Goal: Information Seeking & Learning: Find specific page/section

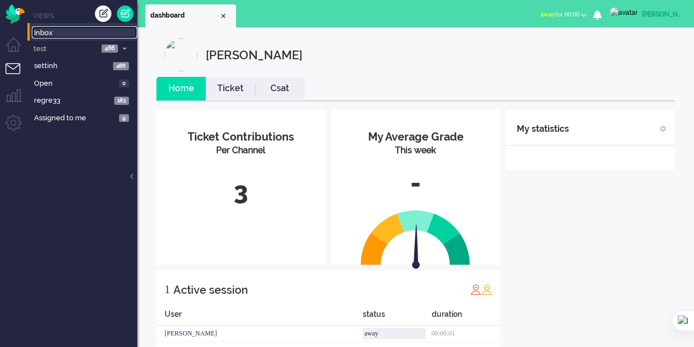
click at [38, 34] on span "Inbox" at bounding box center [85, 33] width 103 height 10
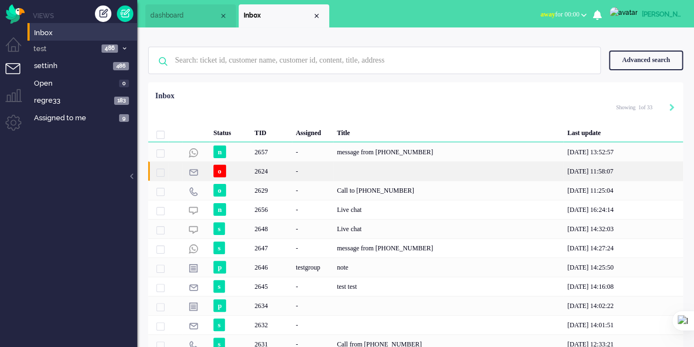
click at [256, 176] on div "2624" at bounding box center [271, 170] width 41 height 19
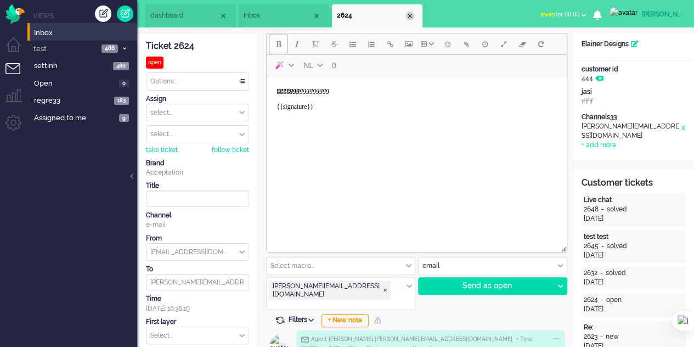
click at [408, 13] on div "Close tab" at bounding box center [409, 16] width 9 height 9
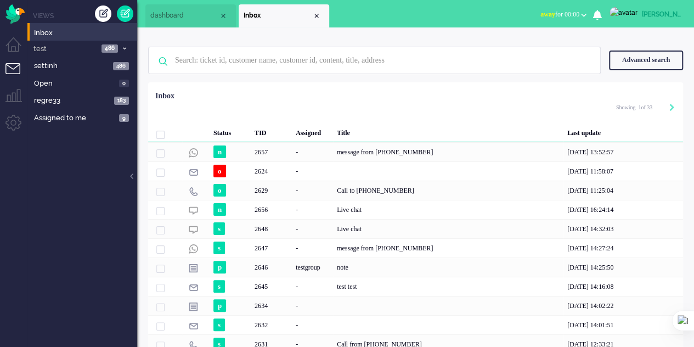
click at [651, 65] on div "Advanced search" at bounding box center [646, 59] width 74 height 19
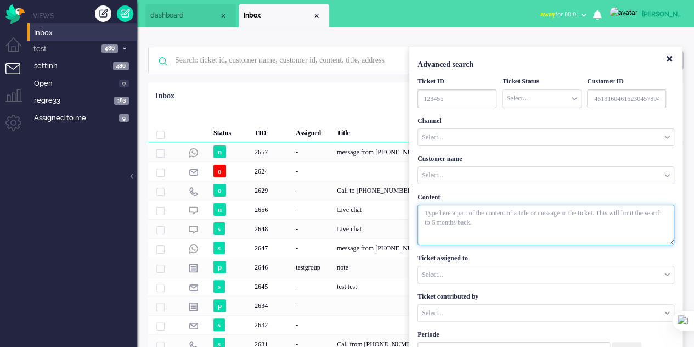
click at [494, 219] on textarea "With textarea" at bounding box center [545, 225] width 257 height 41
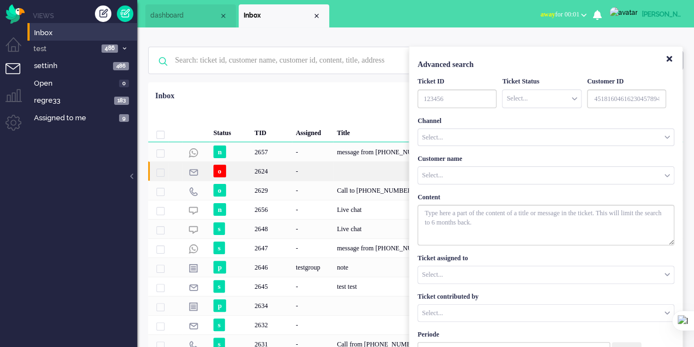
click at [283, 176] on div "2624" at bounding box center [271, 170] width 41 height 19
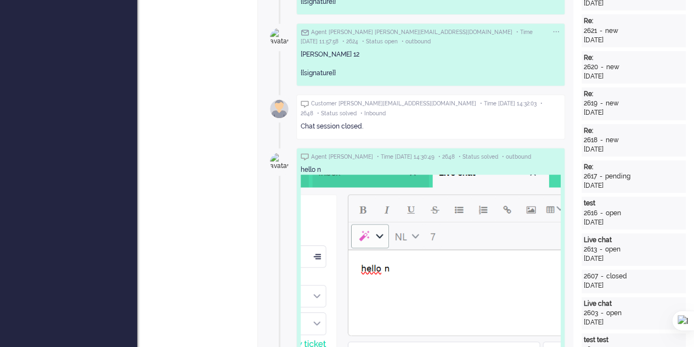
scroll to position [380, 0]
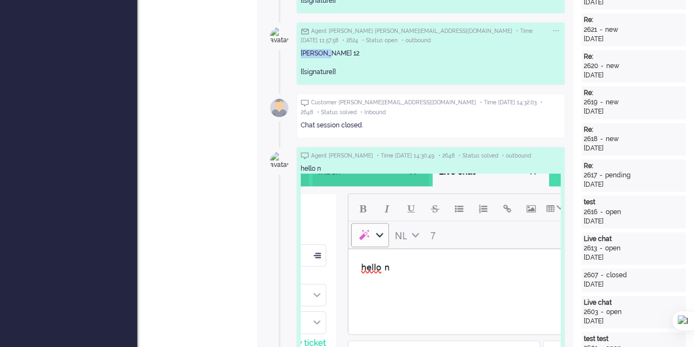
drag, startPoint x: 325, startPoint y: 36, endPoint x: 295, endPoint y: 35, distance: 30.2
copy div "[PERSON_NAME] 12"
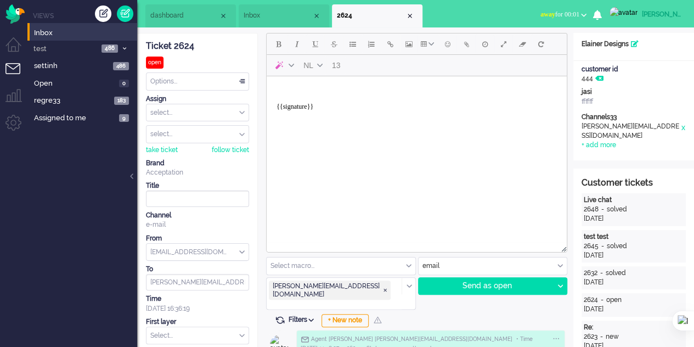
click at [265, 16] on span "Inbox" at bounding box center [278, 15] width 69 height 9
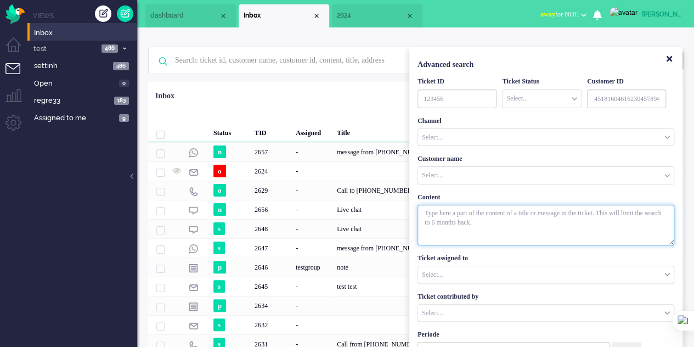
click at [459, 219] on textarea "With textarea" at bounding box center [545, 225] width 257 height 41
paste textarea "[PERSON_NAME] 12"
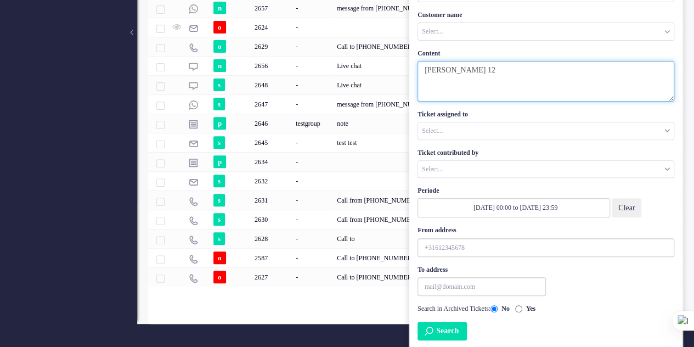
type textarea "[PERSON_NAME] 12"
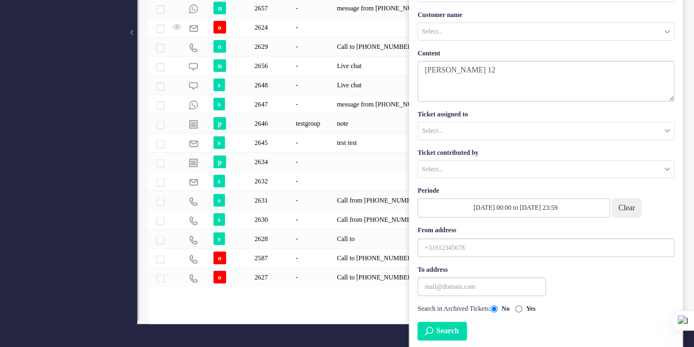
click at [450, 330] on button "Search" at bounding box center [441, 330] width 49 height 19
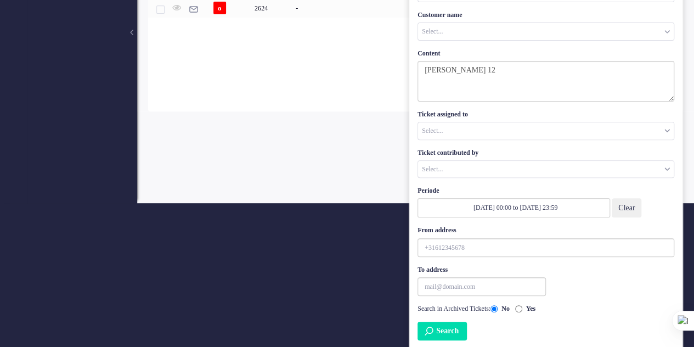
scroll to position [0, 0]
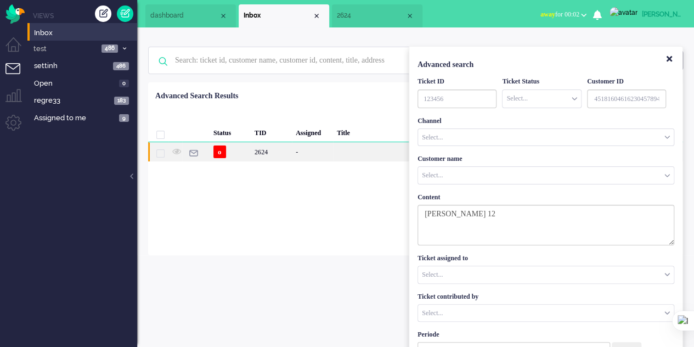
click at [299, 153] on div "-" at bounding box center [312, 151] width 41 height 19
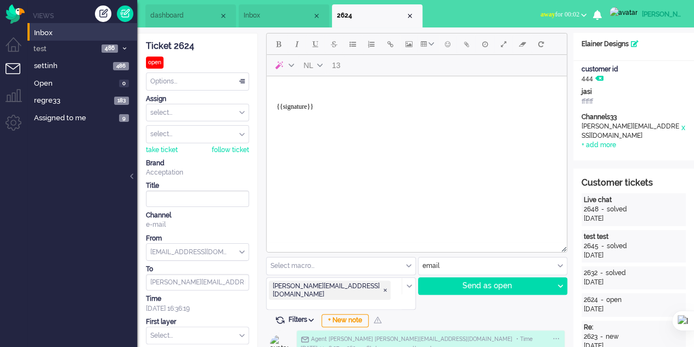
click at [261, 23] on li "Inbox" at bounding box center [284, 15] width 91 height 23
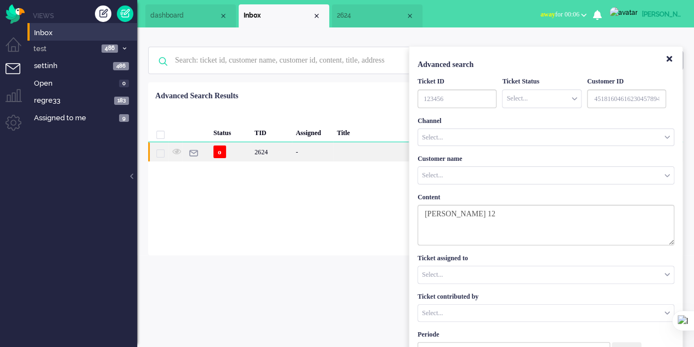
click at [314, 145] on div "-" at bounding box center [312, 151] width 41 height 19
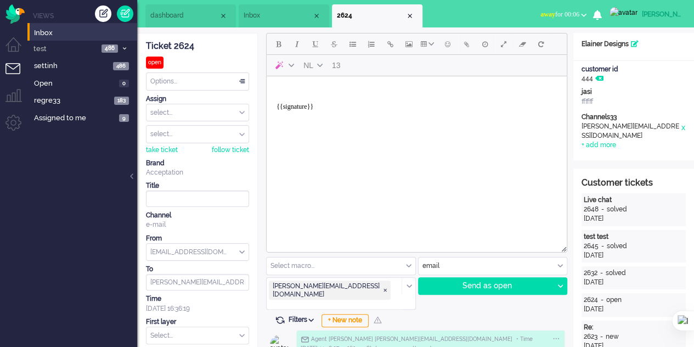
click at [286, 19] on span "Inbox" at bounding box center [278, 15] width 69 height 9
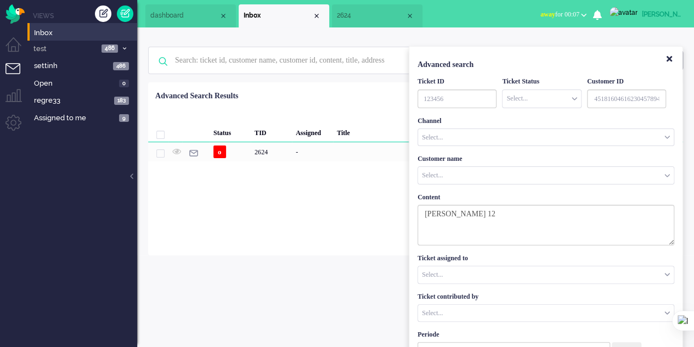
click at [190, 16] on span "dashboard" at bounding box center [184, 15] width 69 height 9
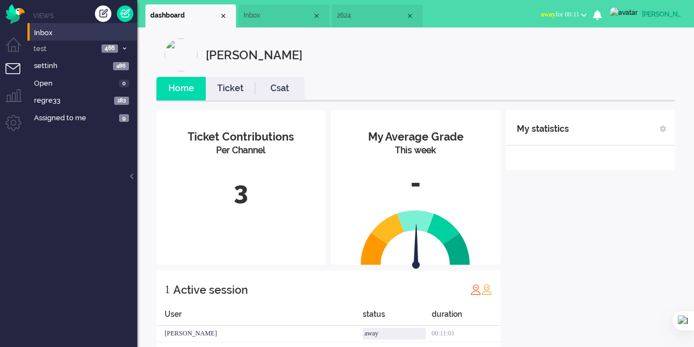
click at [264, 14] on span "Inbox" at bounding box center [278, 15] width 69 height 9
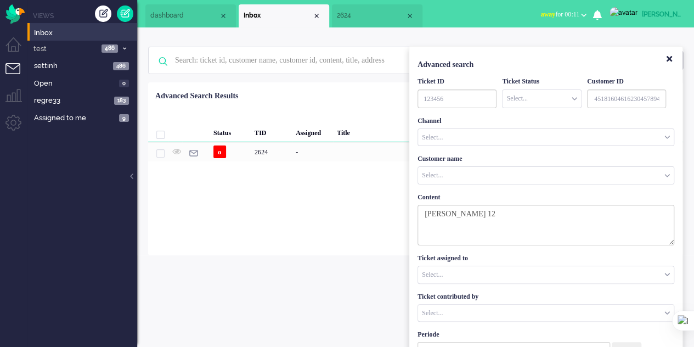
click at [343, 16] on span "2624" at bounding box center [371, 15] width 69 height 9
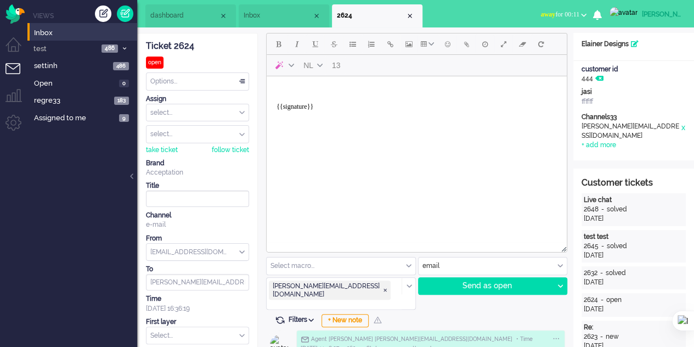
click at [252, 12] on span "Inbox" at bounding box center [278, 15] width 69 height 9
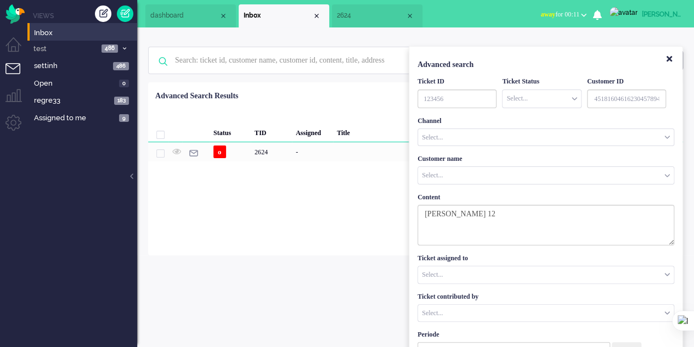
click at [160, 18] on span "dashboard" at bounding box center [184, 15] width 69 height 9
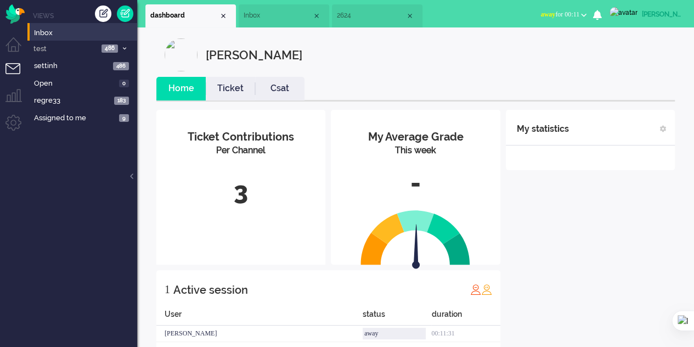
click at [282, 12] on span "Inbox" at bounding box center [278, 15] width 69 height 9
